Goal: Information Seeking & Learning: Learn about a topic

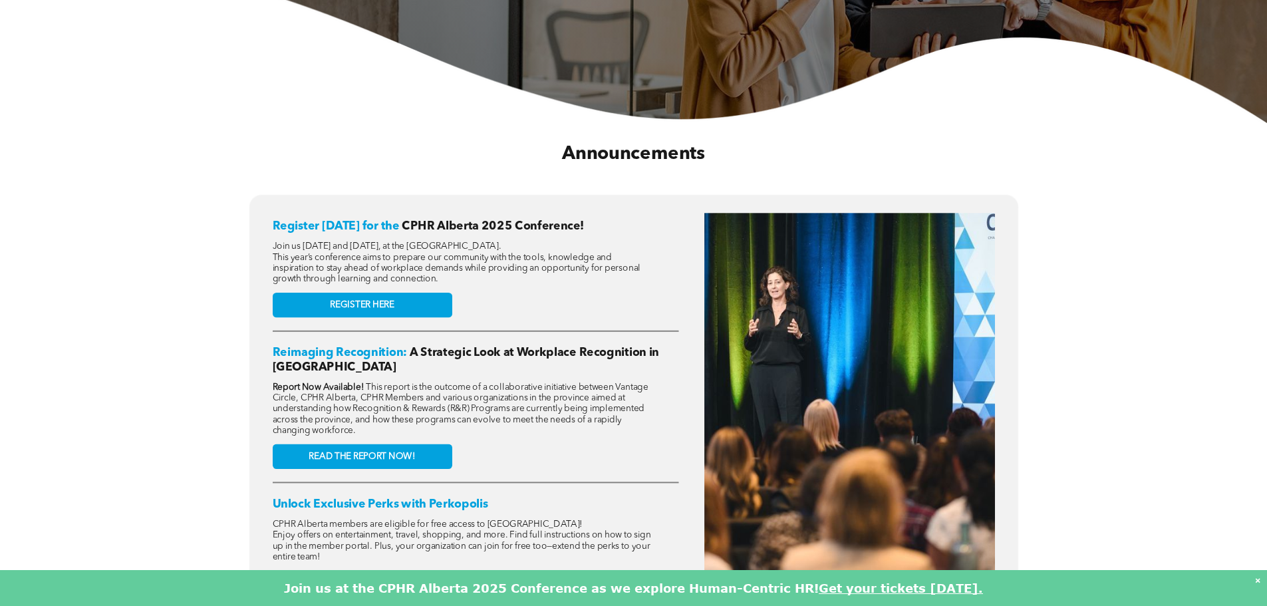
scroll to position [466, 0]
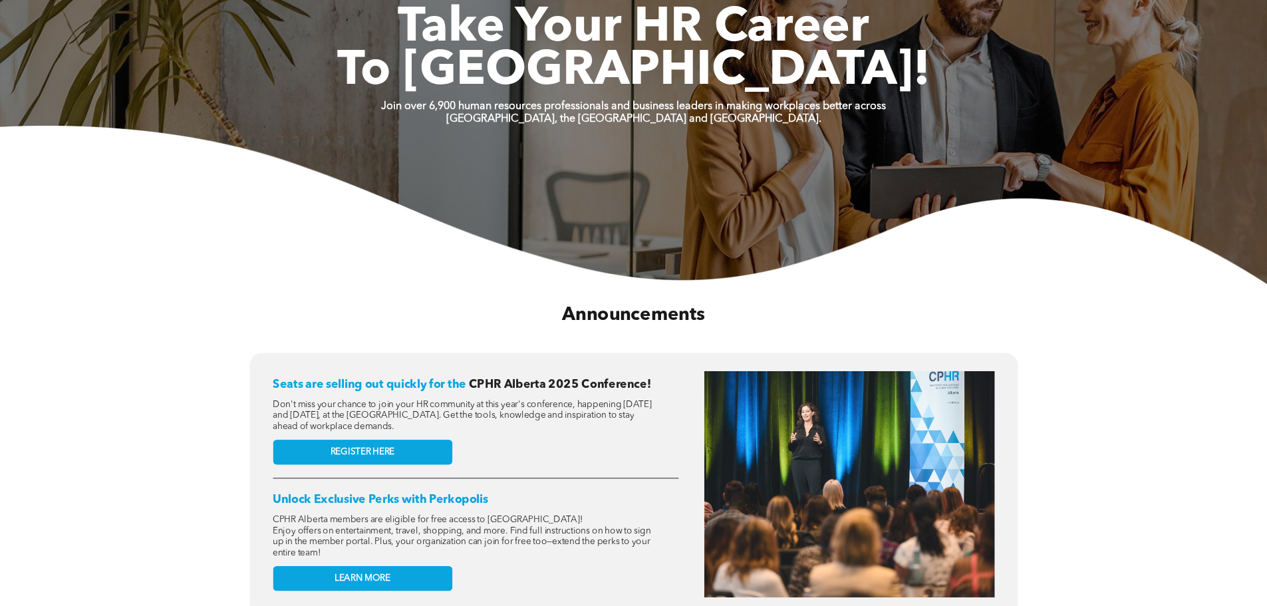
scroll to position [466, 0]
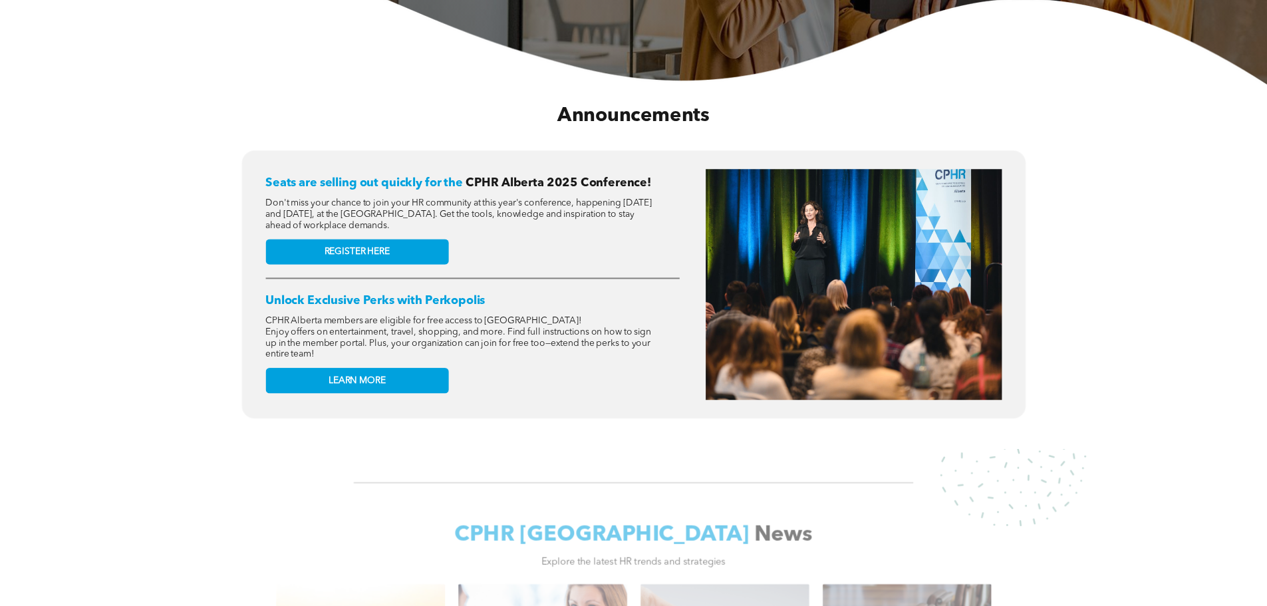
click at [397, 373] on link "LEARN MORE" at bounding box center [356, 380] width 183 height 25
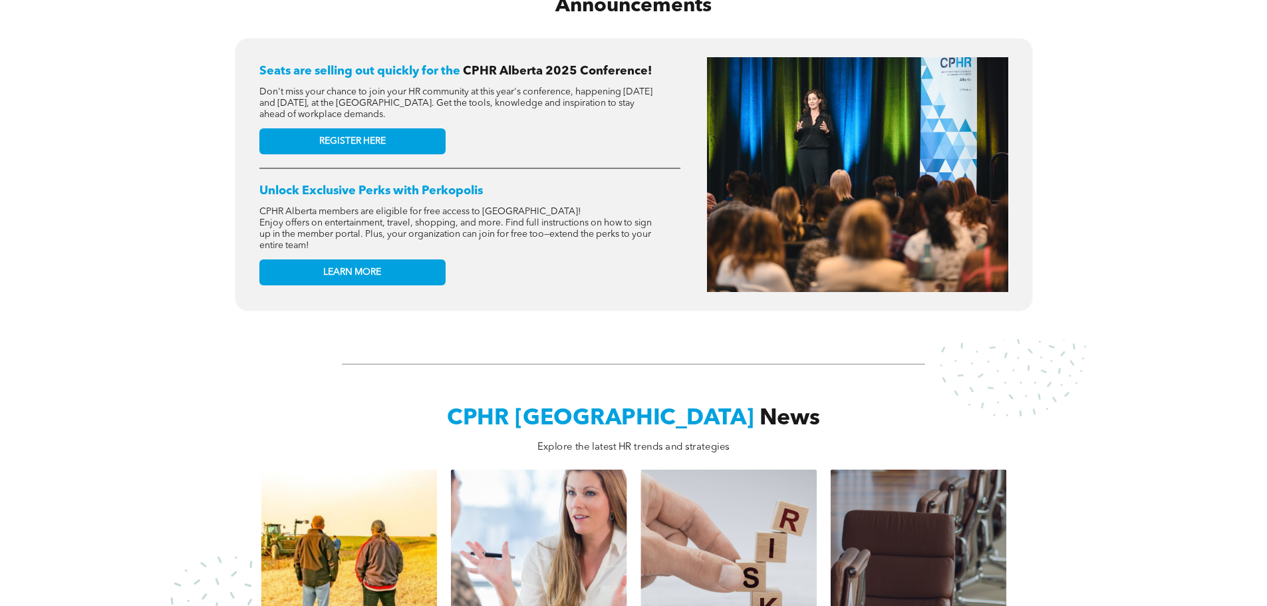
scroll to position [466, 0]
